Goal: Information Seeking & Learning: Find contact information

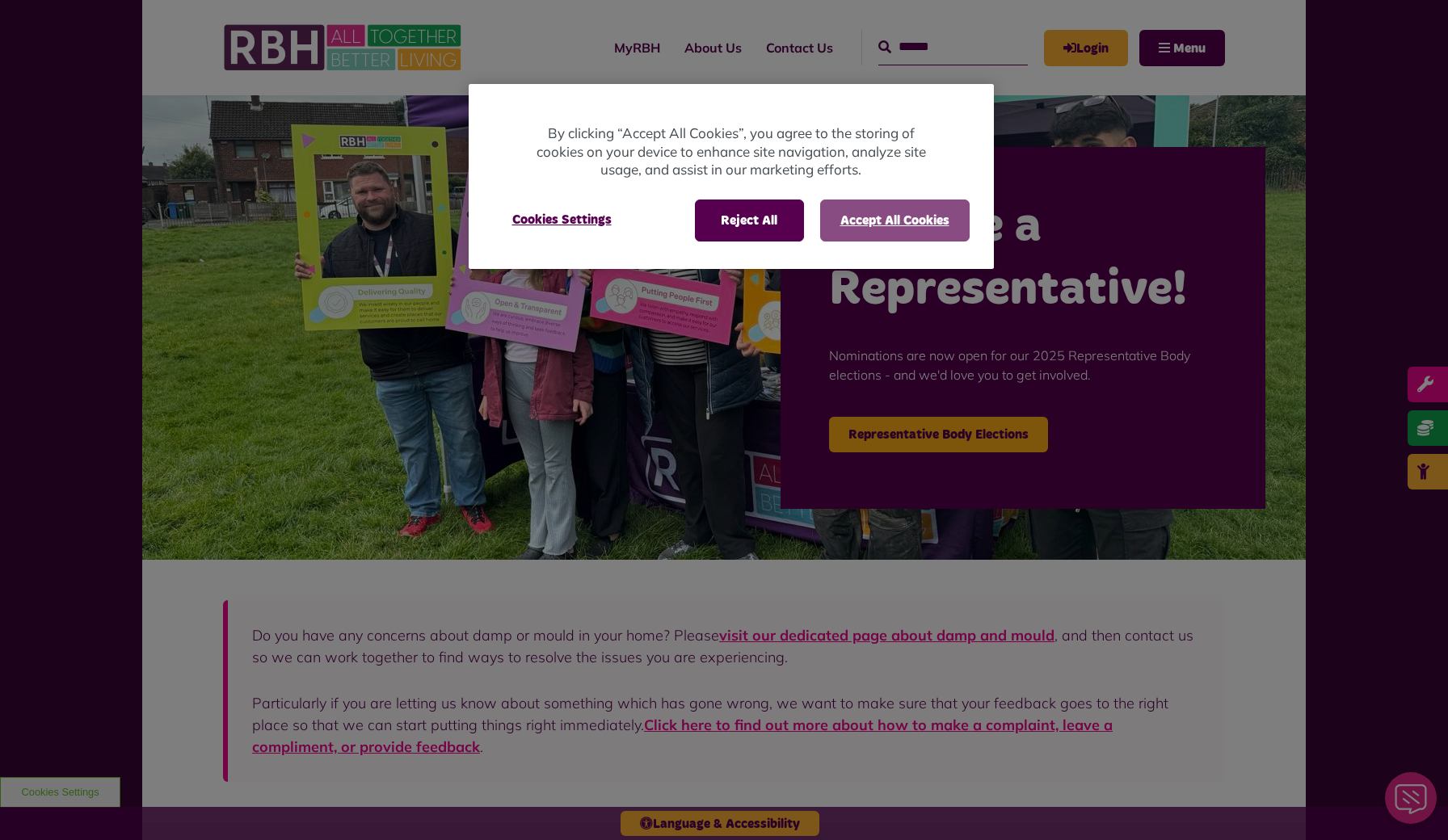
click at [844, 212] on button "Accept All Cookies" at bounding box center [895, 220] width 149 height 42
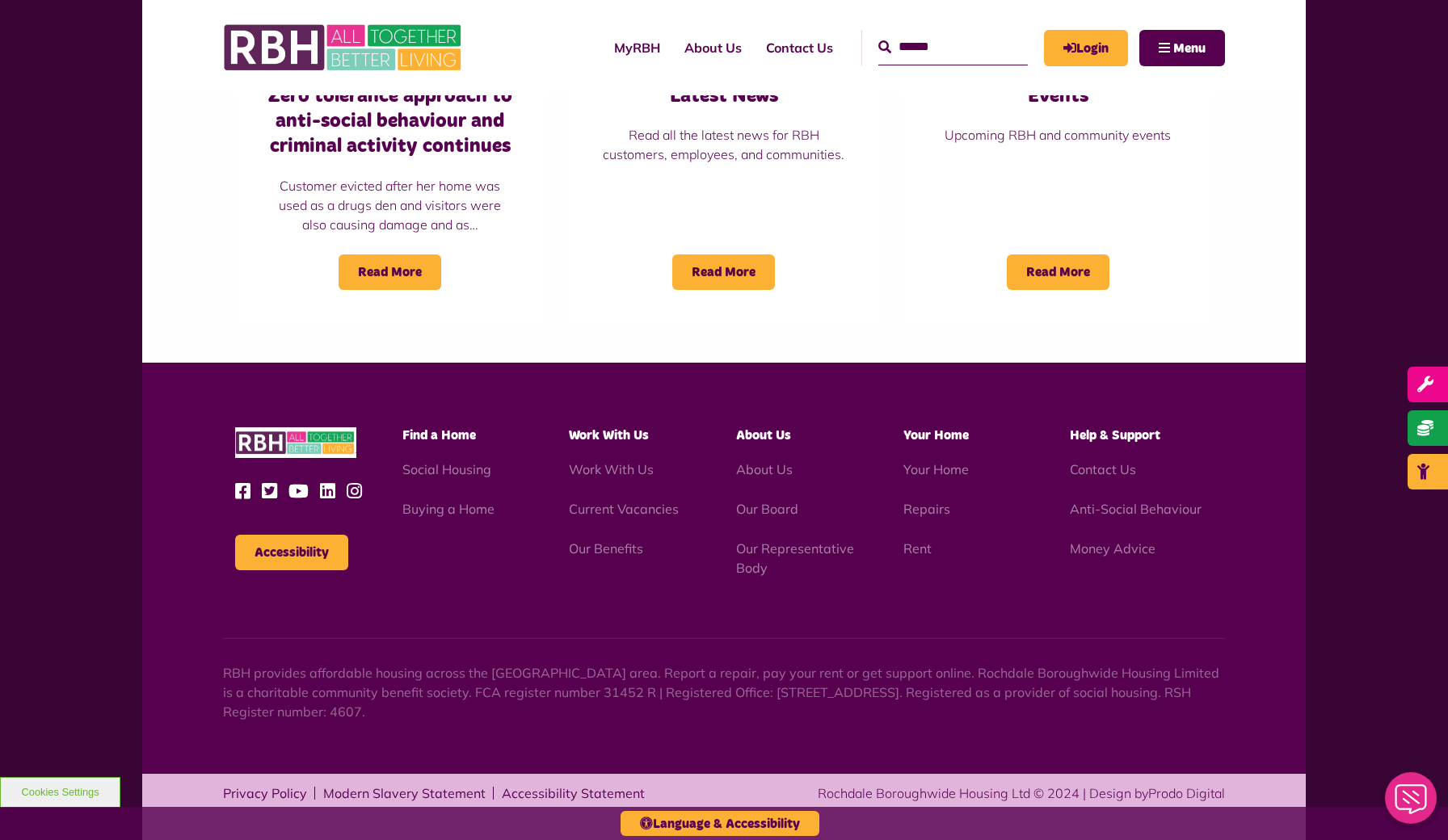
scroll to position [1360, 0]
click at [279, 791] on link "Privacy Policy" at bounding box center [264, 794] width 84 height 13
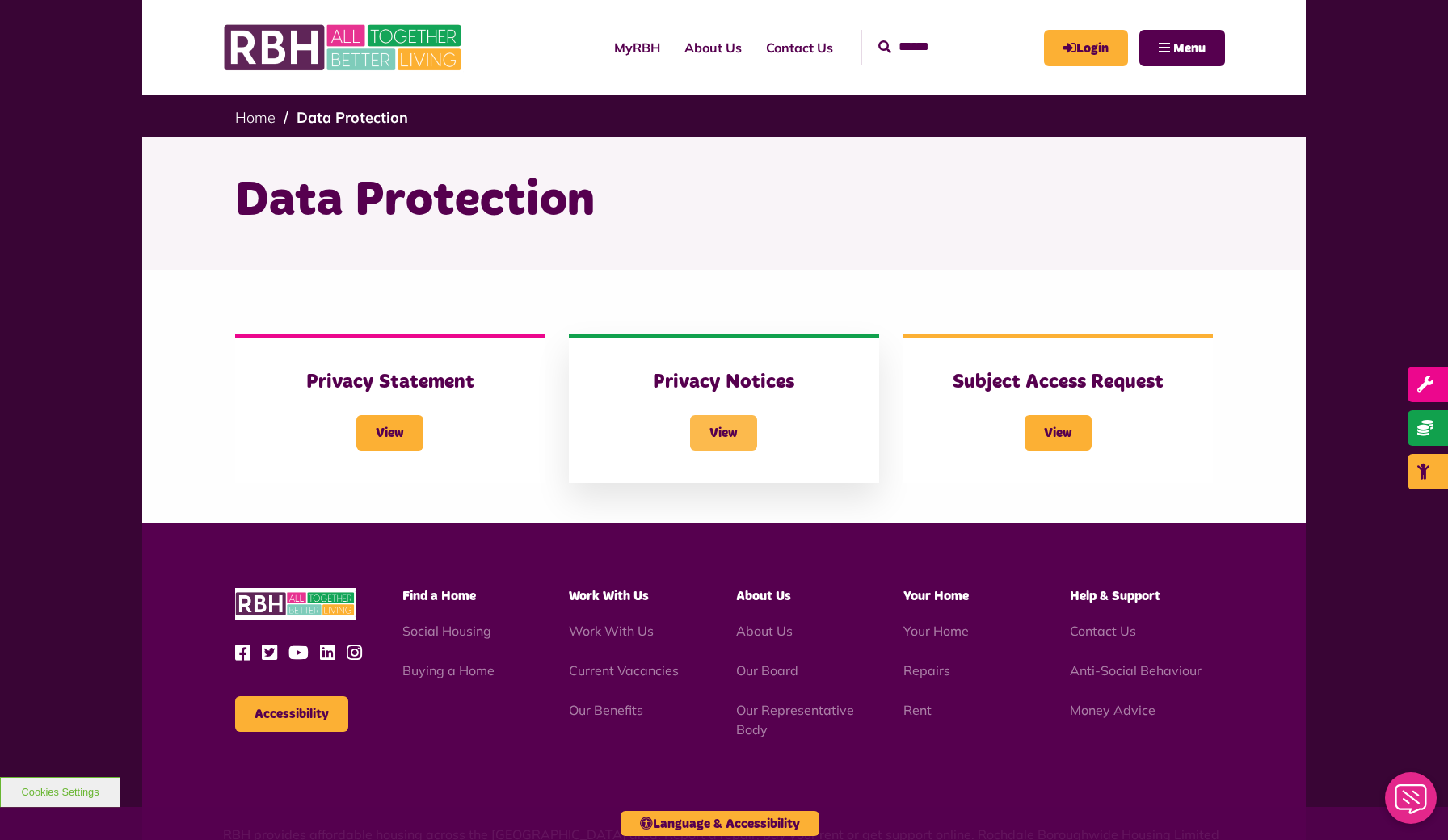
click at [728, 419] on span "View" at bounding box center [723, 433] width 67 height 36
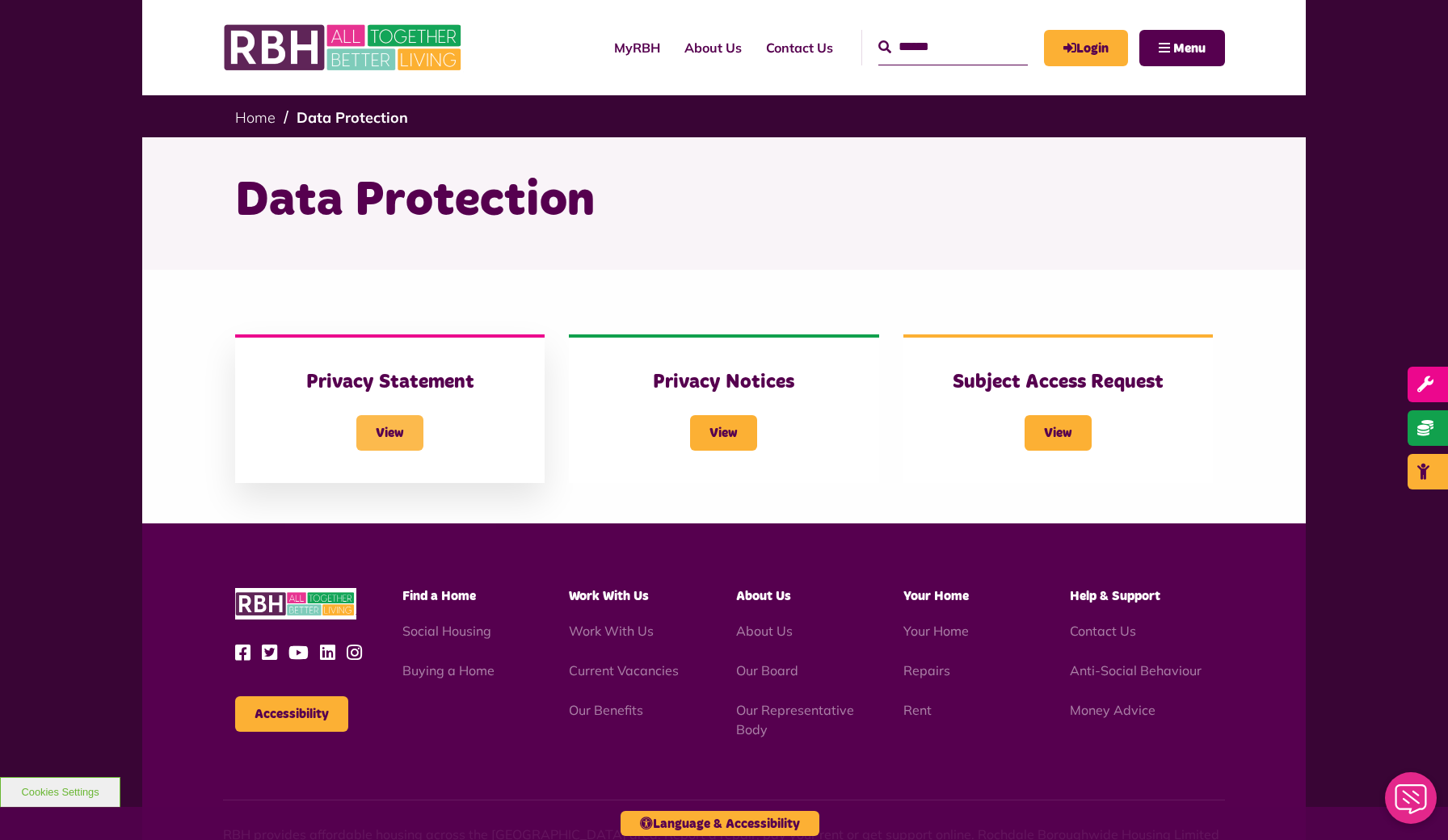
click at [395, 436] on span "View" at bounding box center [389, 433] width 67 height 36
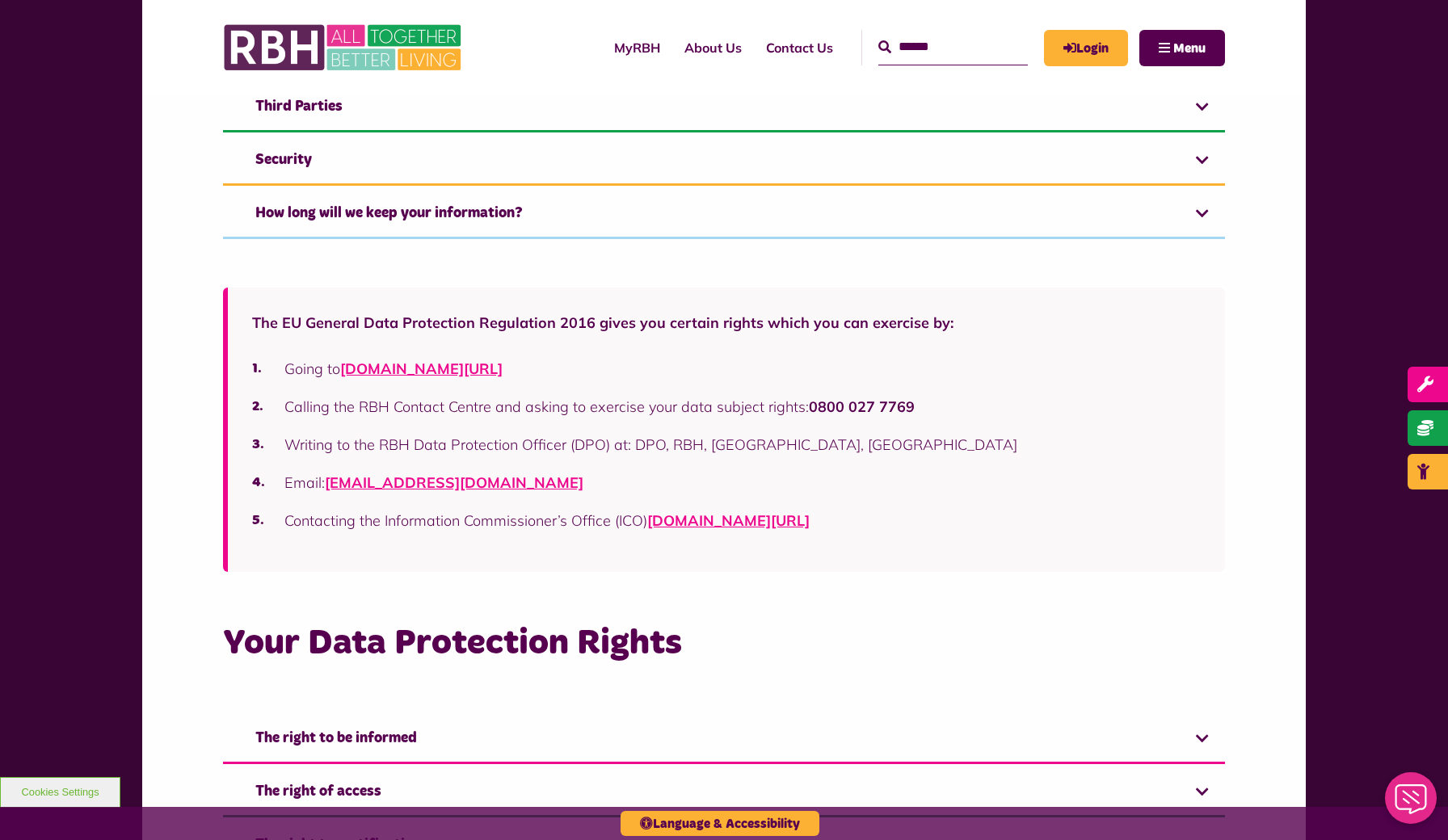
scroll to position [848, 0]
drag, startPoint x: 446, startPoint y: 482, endPoint x: 323, endPoint y: 484, distance: 123.0
click at [323, 484] on li "Email: [EMAIL_ADDRESS][DOMAIN_NAME]" at bounding box center [727, 481] width 949 height 22
copy li "[EMAIL_ADDRESS][DOMAIN_NAME]"
